Goal: Information Seeking & Learning: Find specific fact

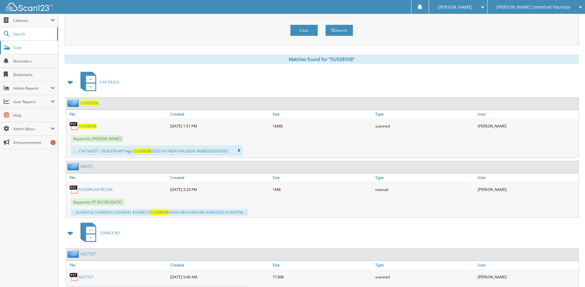
click at [33, 48] on span "Scan" at bounding box center [34, 47] width 42 height 5
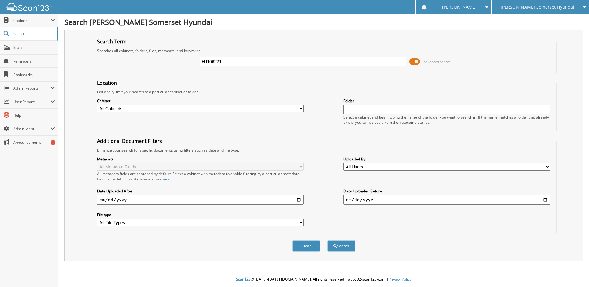
type input "HJ106221"
click at [328, 240] on button "Search" at bounding box center [342, 245] width 28 height 11
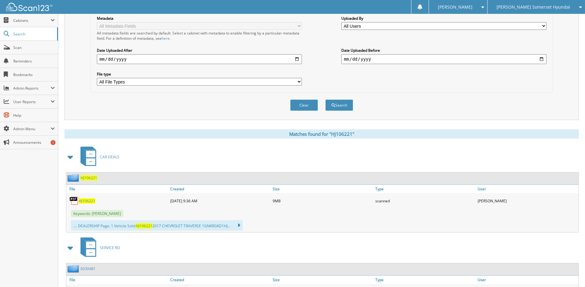
scroll to position [154, 0]
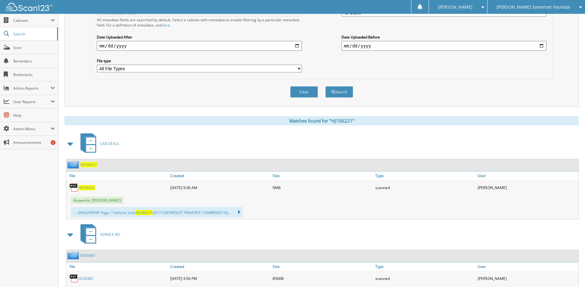
click at [87, 186] on span "HJ106221" at bounding box center [87, 187] width 17 height 5
